Goal: Information Seeking & Learning: Stay updated

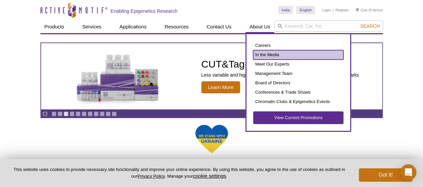
click at [261, 56] on link "In the Media" at bounding box center [298, 54] width 90 height 9
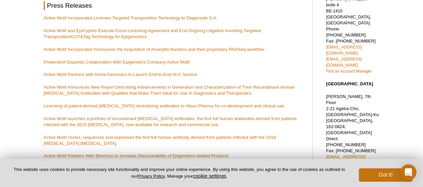
scroll to position [158, 0]
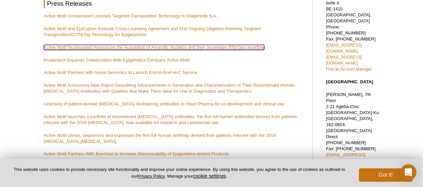
click at [94, 46] on link "Active Motif Incorporated Announces the Acquisition of Amaryllis Nucleics and t…" at bounding box center [154, 47] width 221 height 5
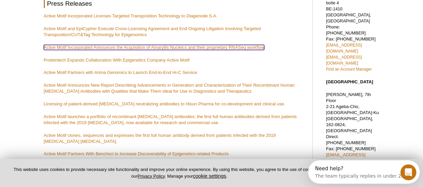
scroll to position [0, 0]
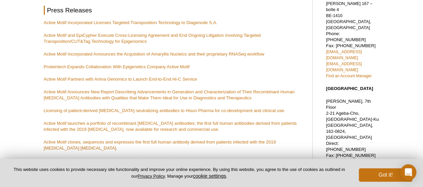
scroll to position [148, 0]
